Goal: Information Seeking & Learning: Check status

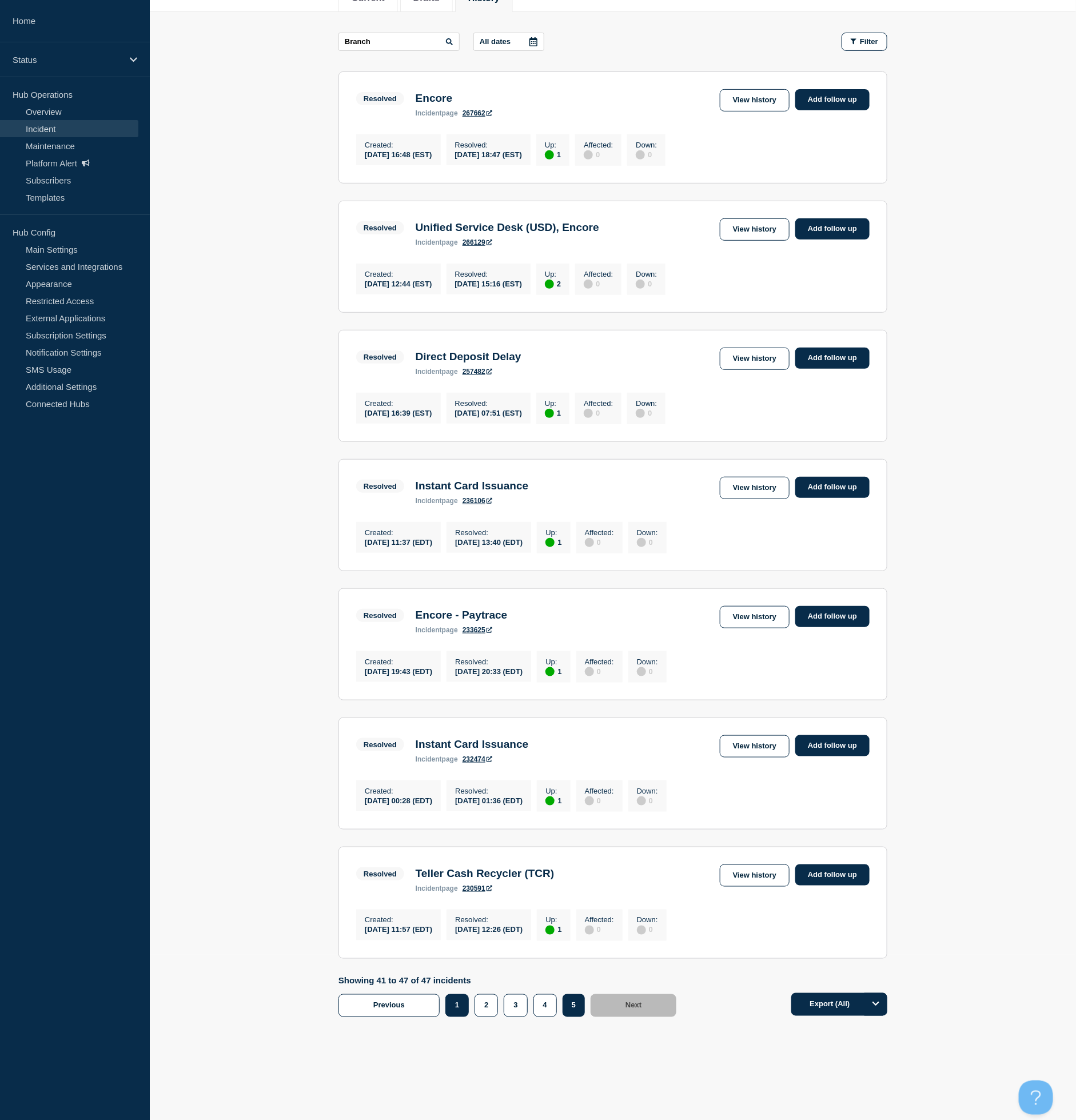
click at [458, 1000] on button "1" at bounding box center [457, 1005] width 23 height 23
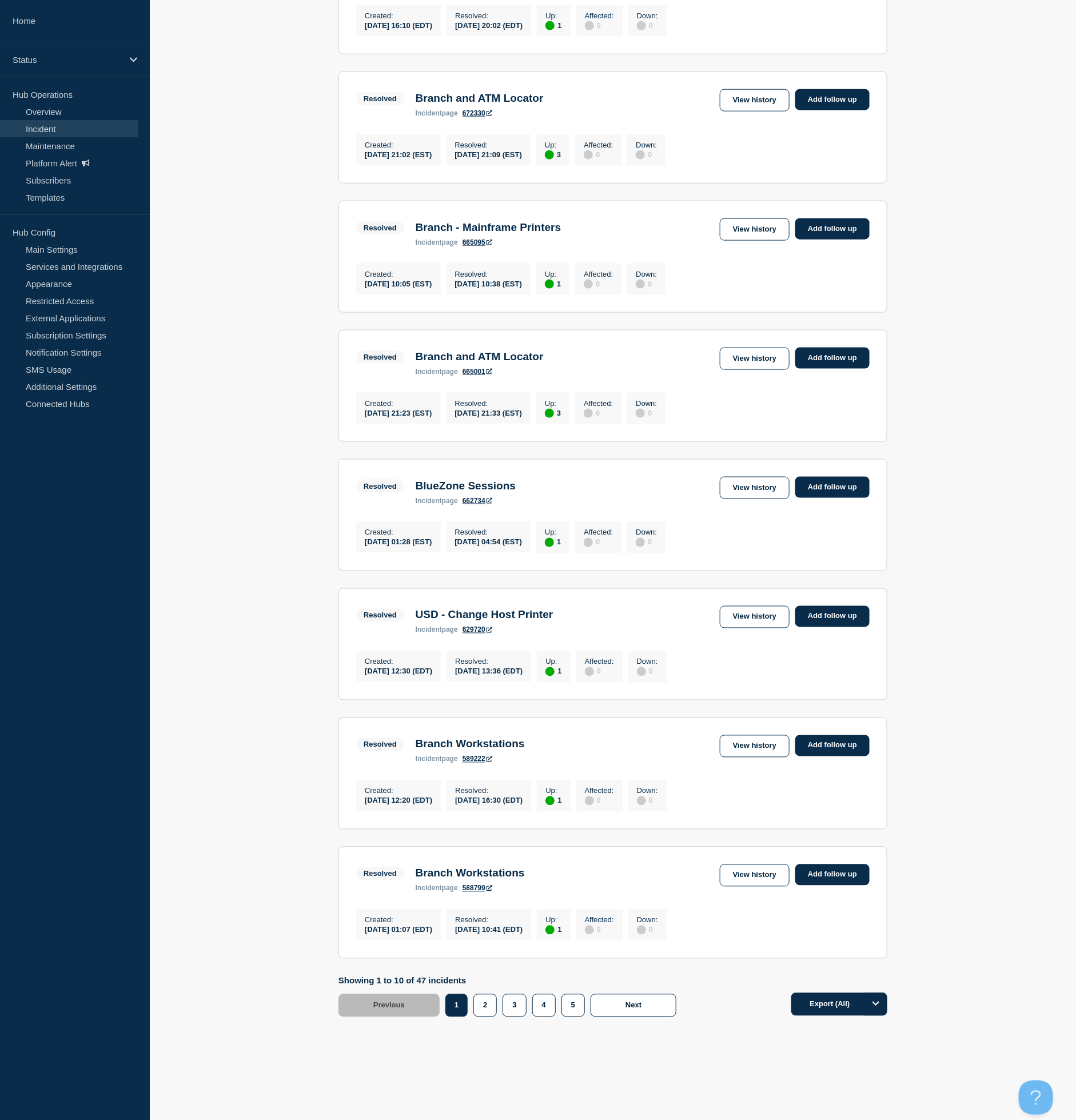
scroll to position [619, 0]
click at [482, 1000] on button "2" at bounding box center [485, 1005] width 23 height 23
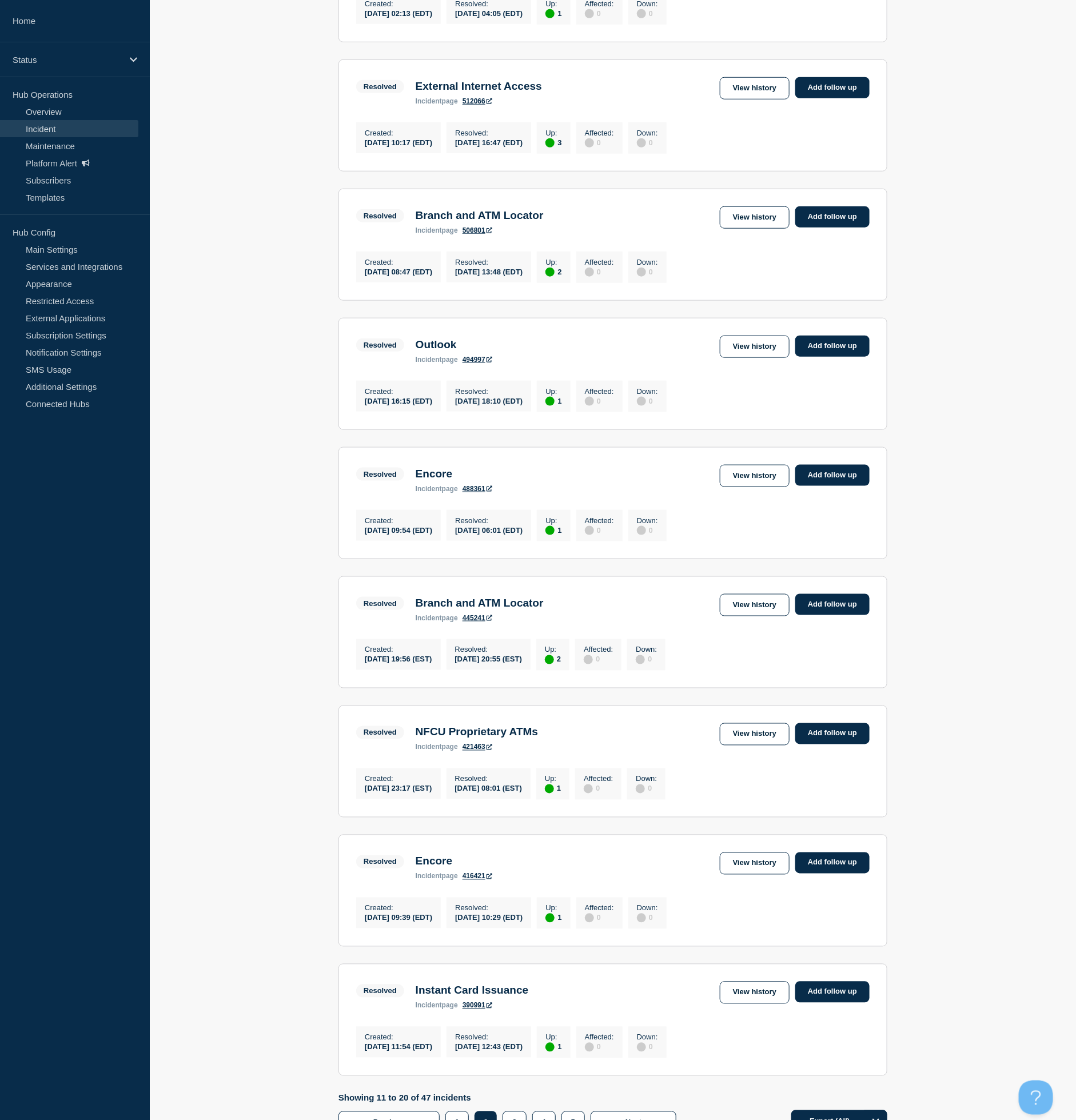
scroll to position [604, 0]
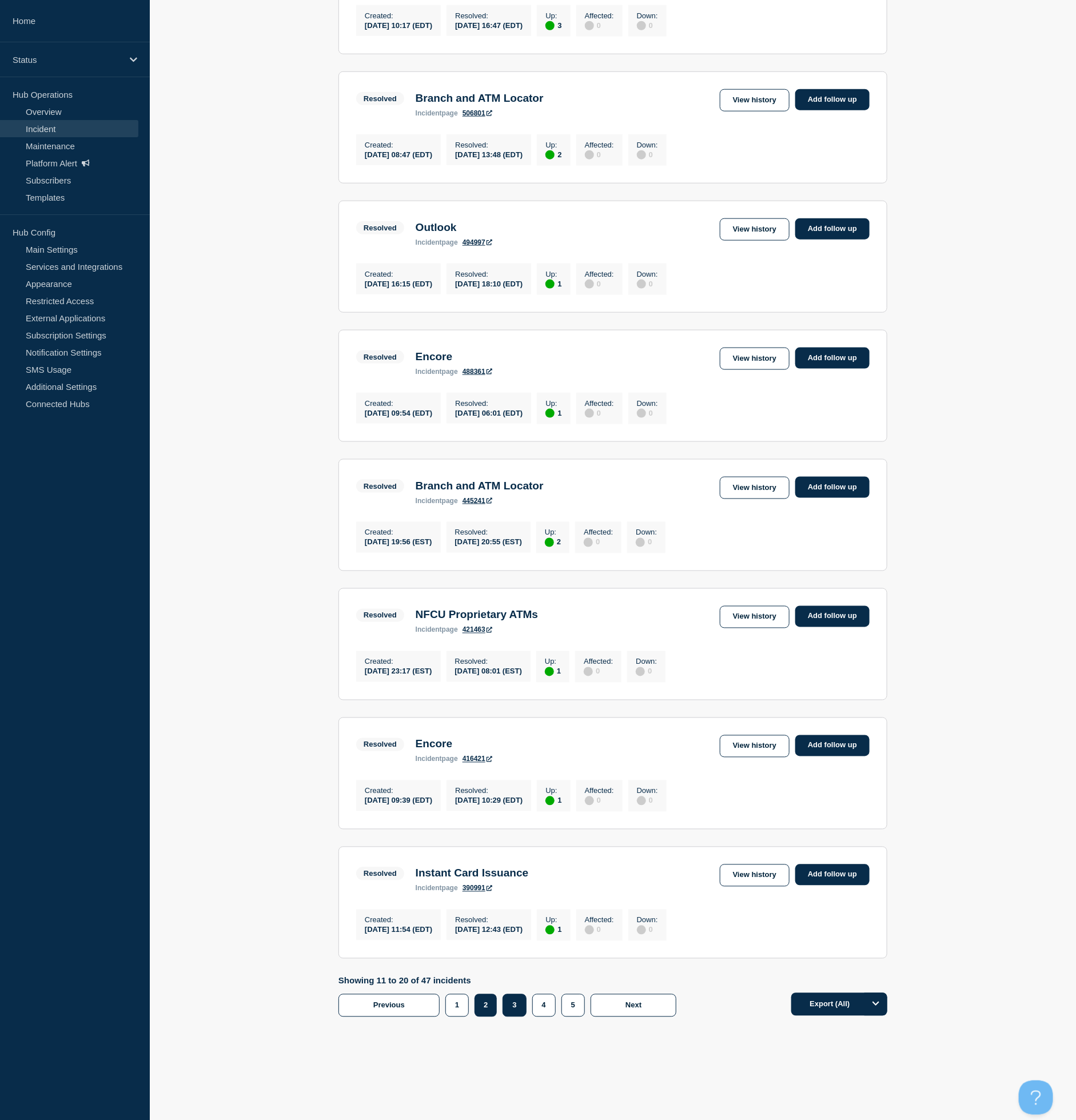
click at [514, 1004] on button "3" at bounding box center [514, 1005] width 23 height 23
click at [546, 1006] on button "4" at bounding box center [543, 1005] width 23 height 23
click at [570, 1003] on button "5" at bounding box center [573, 1005] width 23 height 23
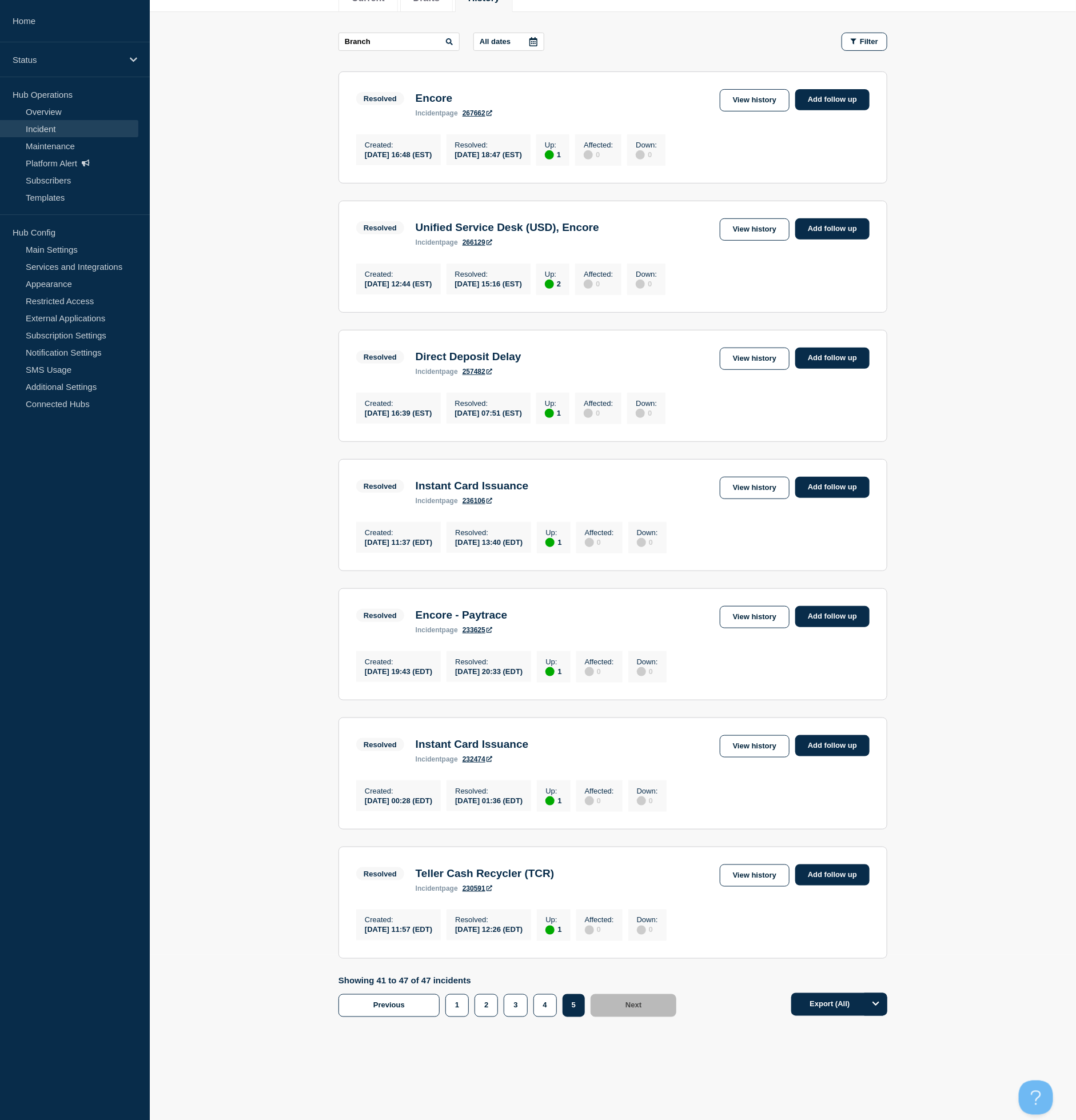
scroll to position [200, 0]
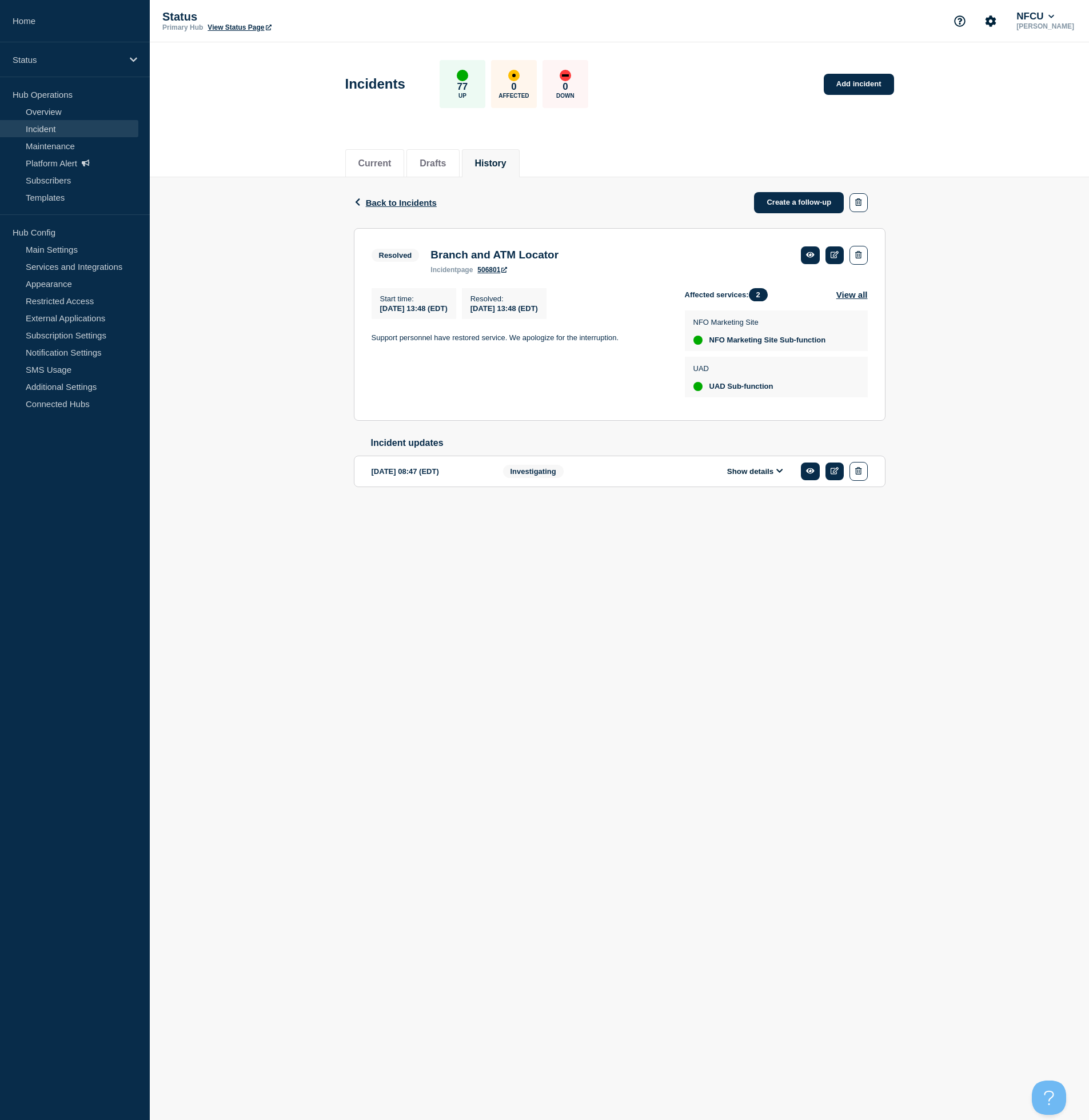
click at [719, 481] on div "Show details" at bounding box center [763, 471] width 208 height 19
click at [756, 477] on button "Show details" at bounding box center [755, 471] width 63 height 9
click at [751, 477] on button "Show details" at bounding box center [755, 471] width 63 height 9
